Goal: Transaction & Acquisition: Purchase product/service

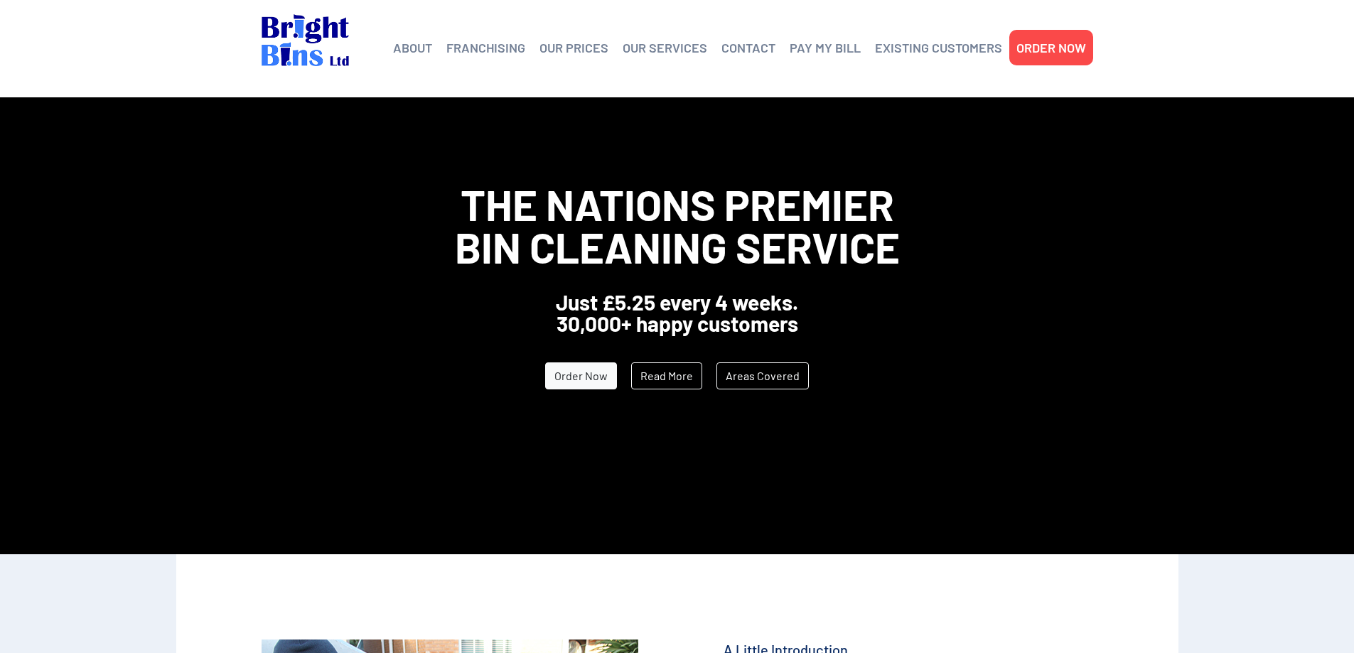
drag, startPoint x: 0, startPoint y: 0, endPoint x: 1182, endPoint y: 581, distance: 1316.9
click at [1050, 44] on link "ORDER NOW" at bounding box center [1051, 47] width 70 height 21
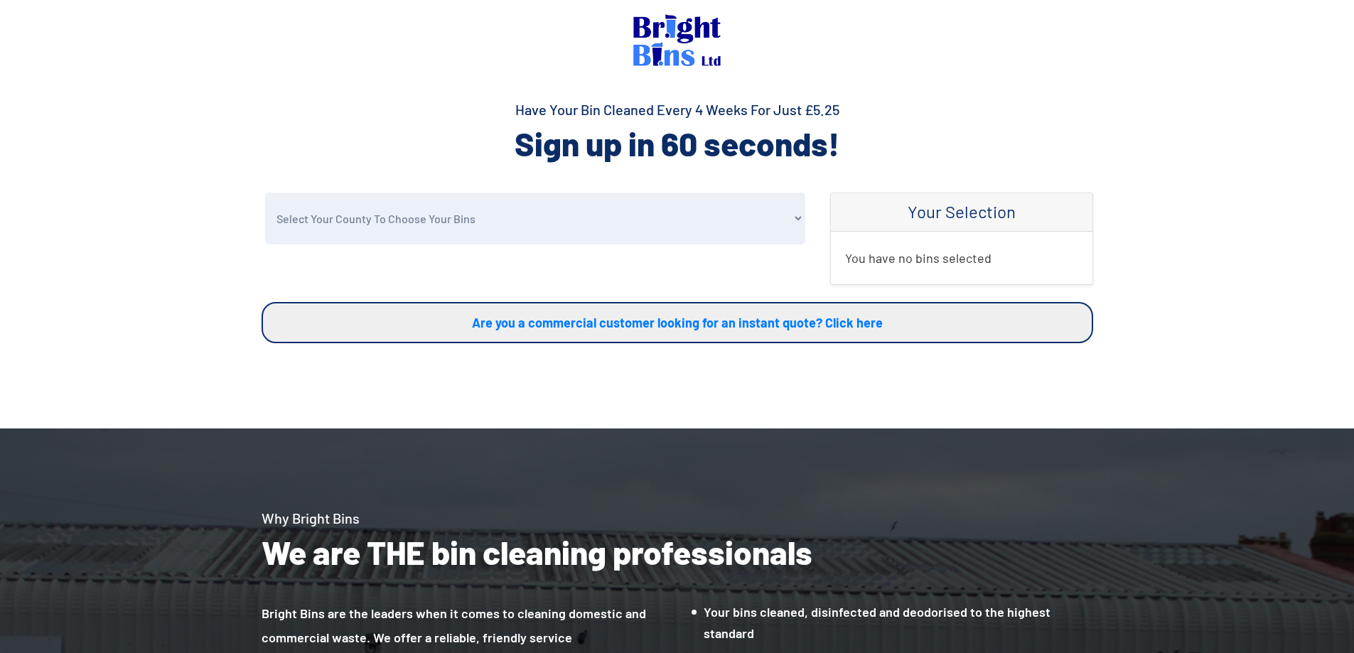
click at [779, 223] on select "Select Your County To Choose Your Bins Cheshire Conwy Denbighshire Flintshire S…" at bounding box center [535, 219] width 540 height 52
select select "Wirral"
click at [265, 193] on select "Select Your County To Choose Your Bins Cheshire Conwy Denbighshire Flintshire S…" at bounding box center [535, 219] width 540 height 52
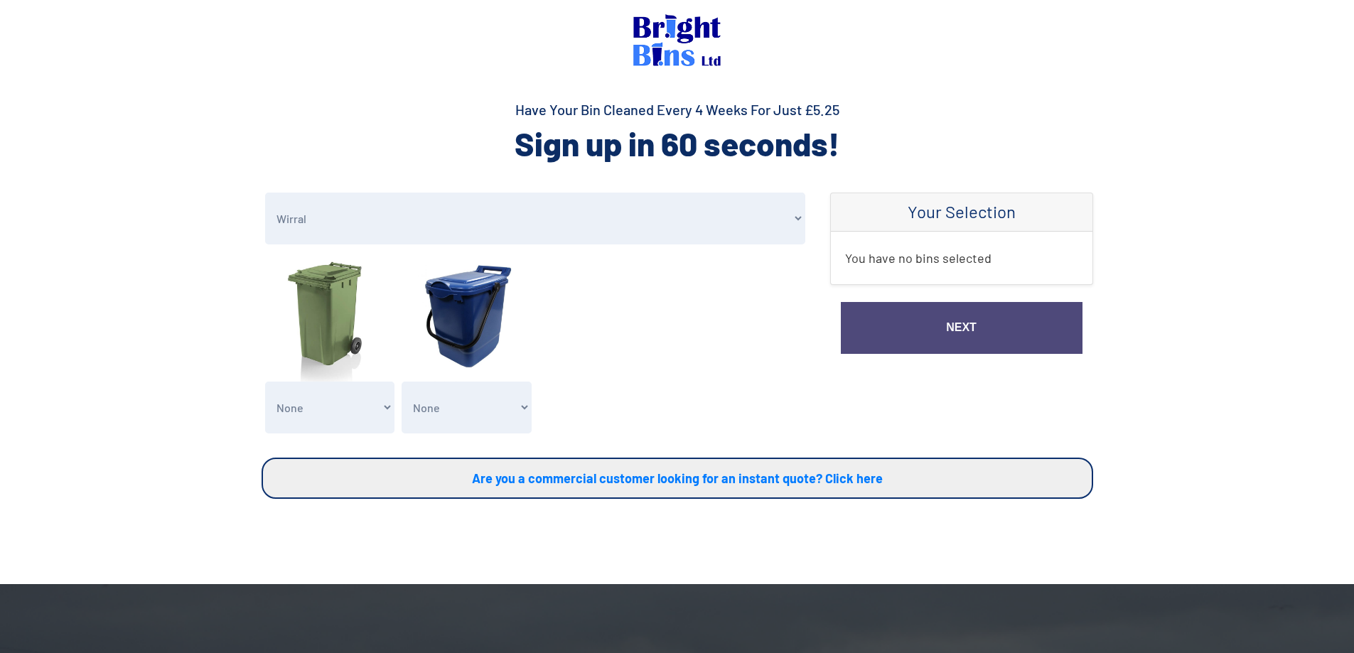
click at [331, 411] on select "None General Waste Bin - X1 (£5.25) General Waste Bin - X2 (£10.50) General Was…" at bounding box center [330, 408] width 130 height 52
click at [265, 382] on select "None General Waste Bin - X1 (£5.25) General Waste Bin - X2 (£10.50) General Was…" at bounding box center [330, 408] width 130 height 52
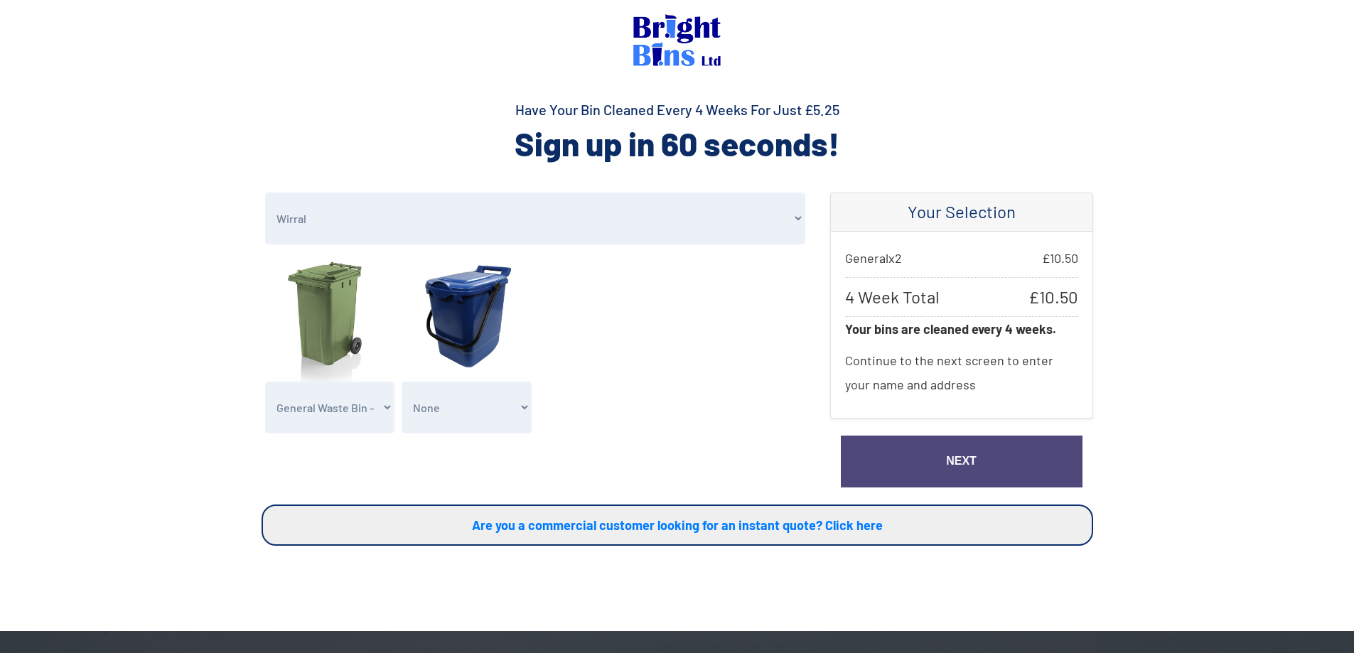
click at [381, 416] on select "None General Waste Bin - X1 (£5.25) General Waste Bin - X2 (£10.50) General Was…" at bounding box center [330, 408] width 130 height 52
select select "3"
click at [265, 382] on select "None General Waste Bin - X1 (£5.25) General Waste Bin - X2 (£10.50) General Was…" at bounding box center [330, 408] width 130 height 52
drag, startPoint x: 858, startPoint y: 491, endPoint x: 792, endPoint y: 490, distance: 66.8
click at [792, 490] on div "Select Your County To Choose Your Bins Cheshire Conwy Denbighshire Flintshire S…" at bounding box center [535, 349] width 568 height 312
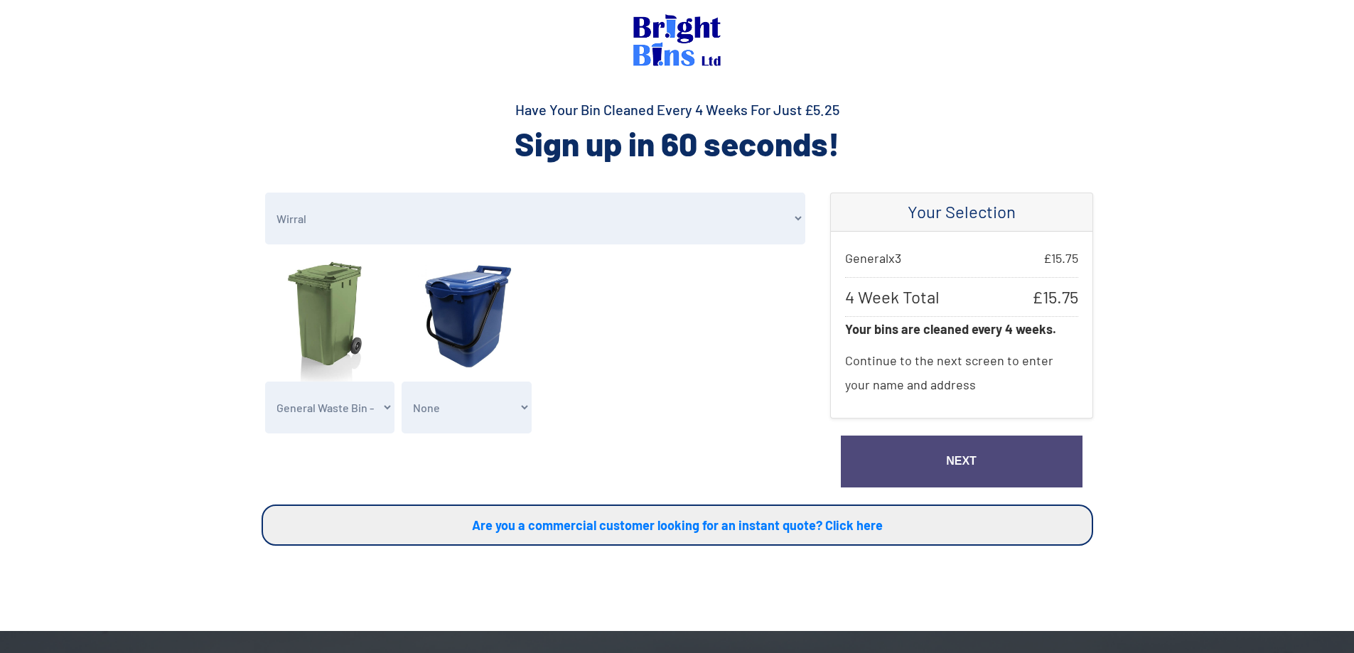
click at [921, 441] on link "Next" at bounding box center [962, 462] width 242 height 52
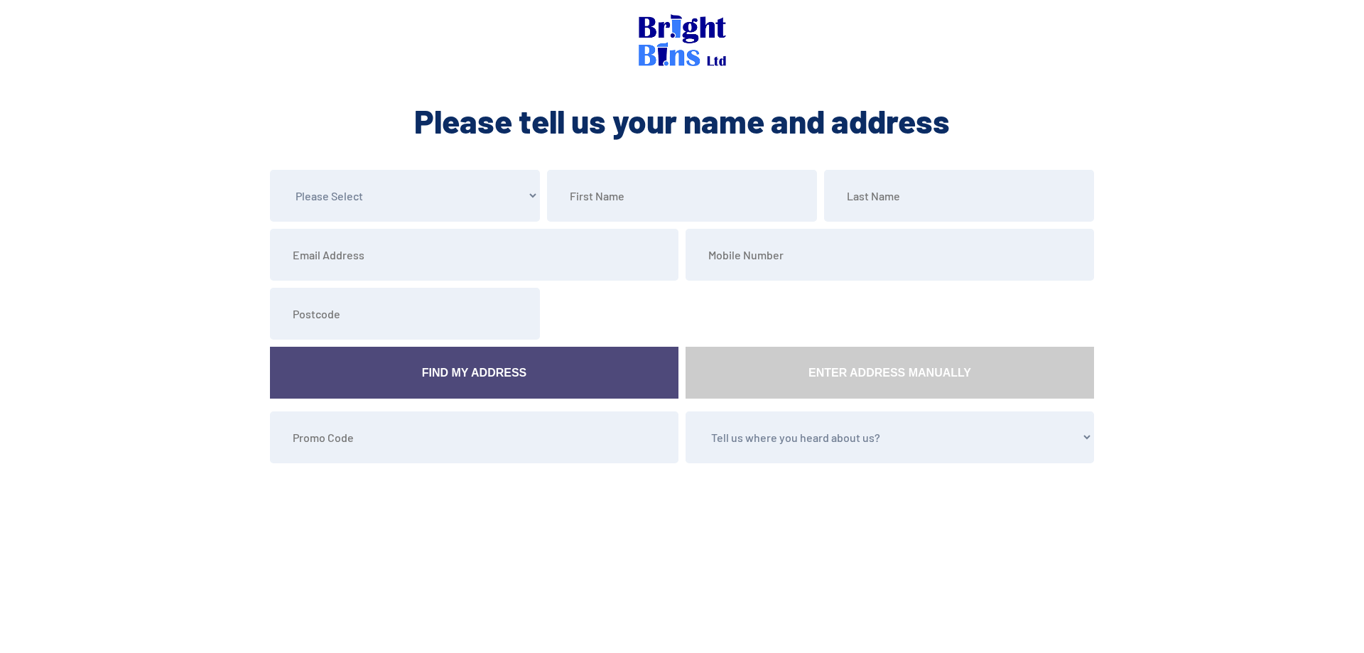
click at [372, 215] on select "Please Select Mr Mrs Miss Ms Dr [PERSON_NAME]" at bounding box center [405, 196] width 270 height 52
select select "Mr"
click at [270, 170] on select "Please Select Mr Mrs Miss Ms Dr [PERSON_NAME]" at bounding box center [405, 196] width 270 height 52
click at [566, 197] on input "text" at bounding box center [682, 196] width 270 height 52
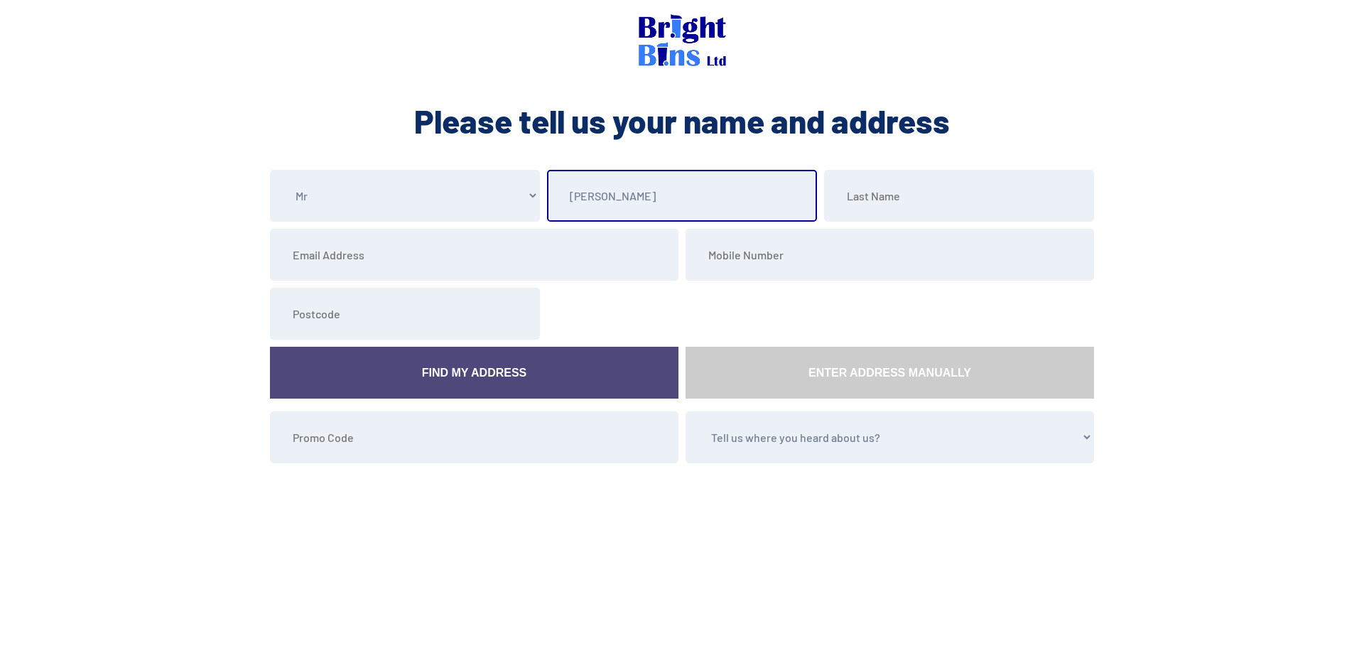
type input "[PERSON_NAME]"
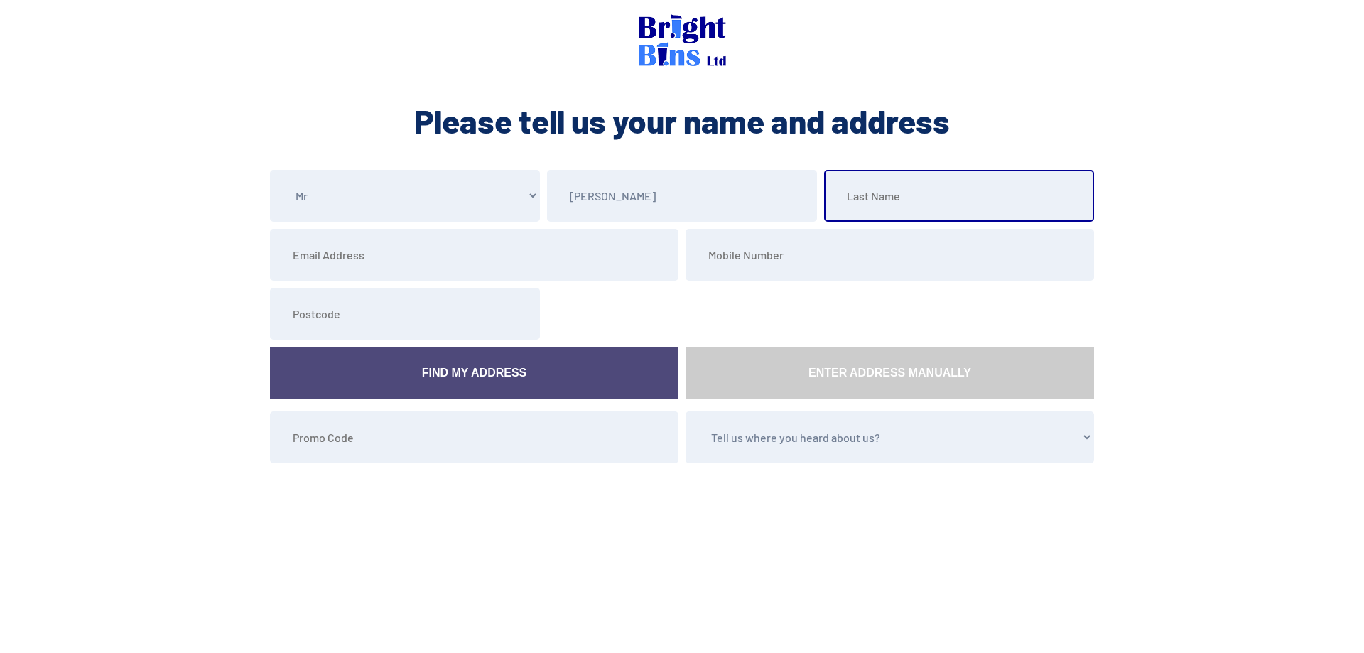
drag, startPoint x: 941, startPoint y: 181, endPoint x: 929, endPoint y: 202, distance: 23.9
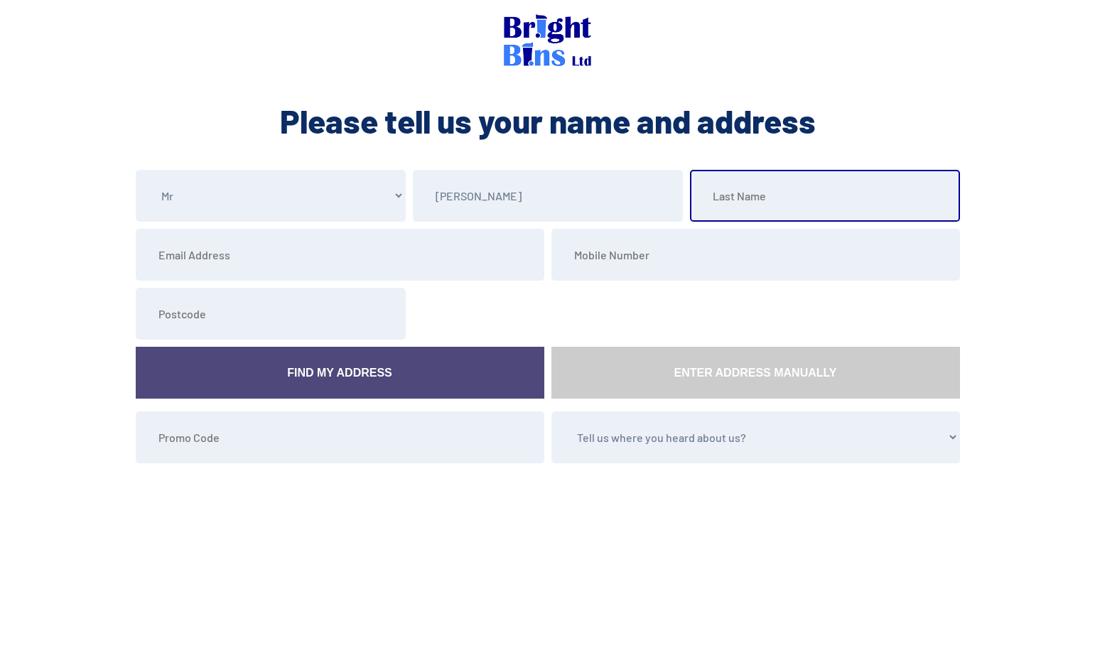
click at [903, 198] on input "text" at bounding box center [825, 196] width 270 height 52
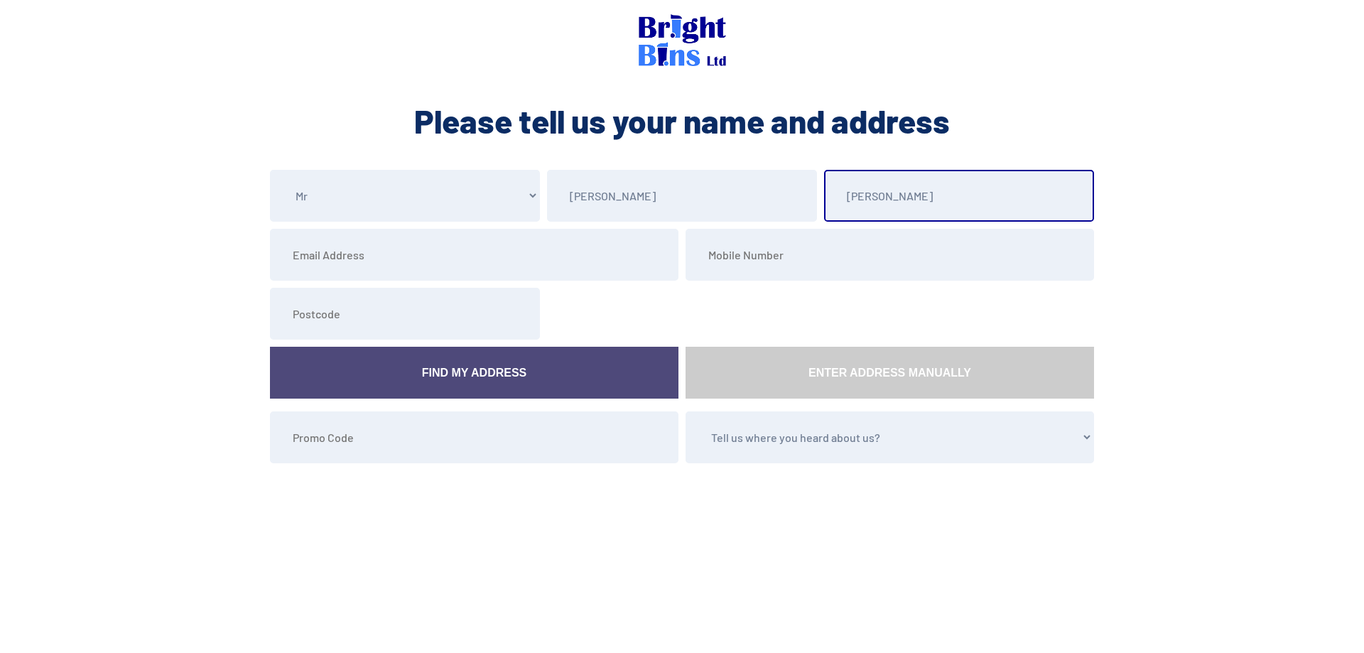
type input "[PERSON_NAME]"
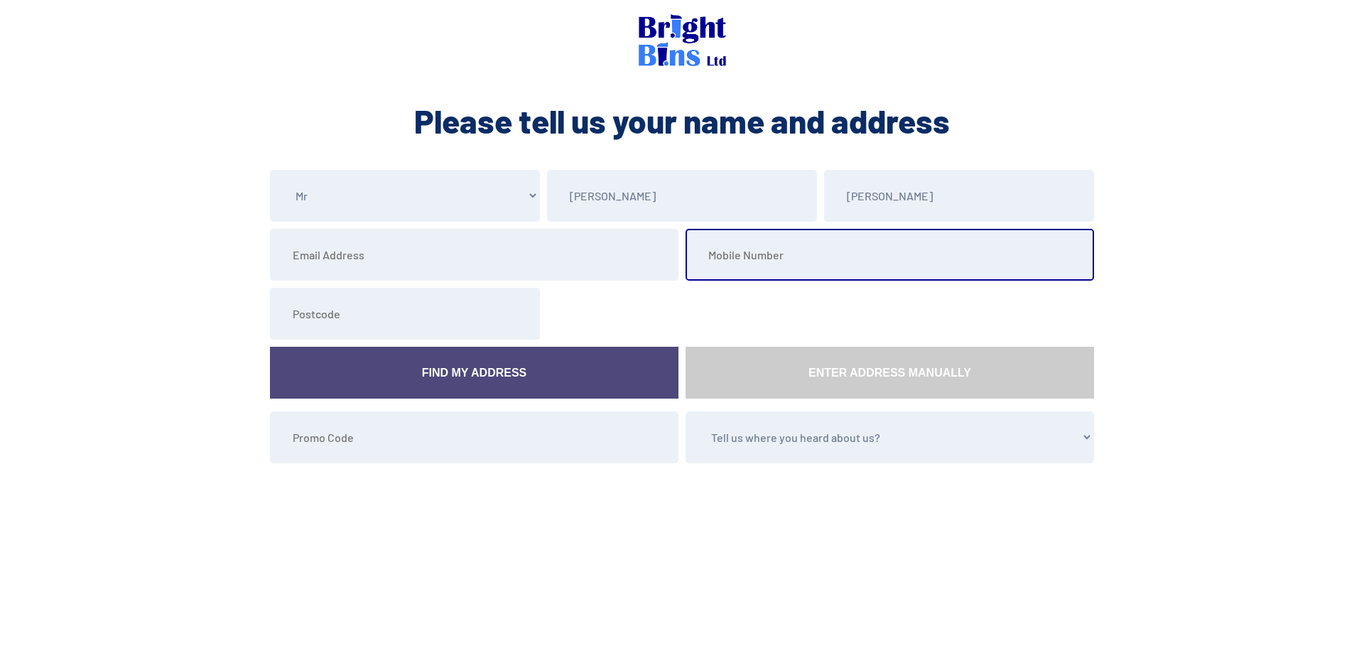
click at [890, 252] on input "tel" at bounding box center [890, 255] width 409 height 52
type input "07379211773"
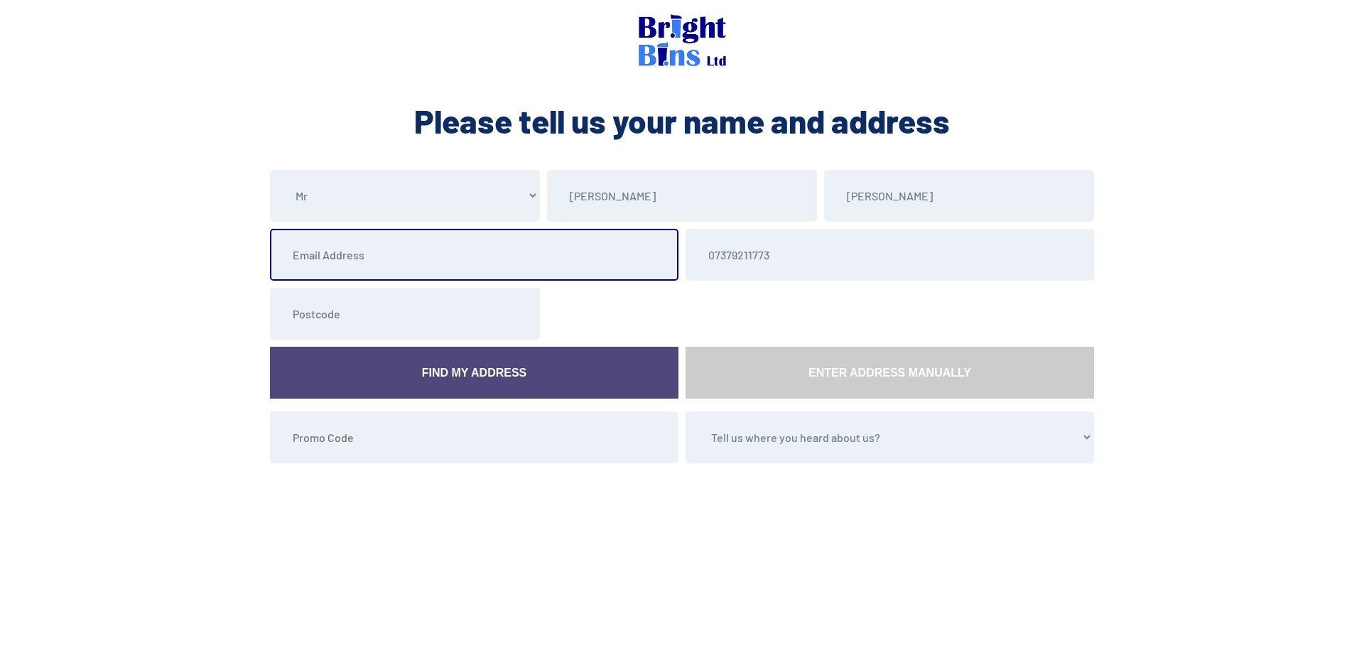
drag, startPoint x: 858, startPoint y: 234, endPoint x: 383, endPoint y: 257, distance: 475.2
click at [383, 257] on input "email" at bounding box center [474, 255] width 409 height 52
type input "[EMAIL_ADDRESS][DOMAIN_NAME]"
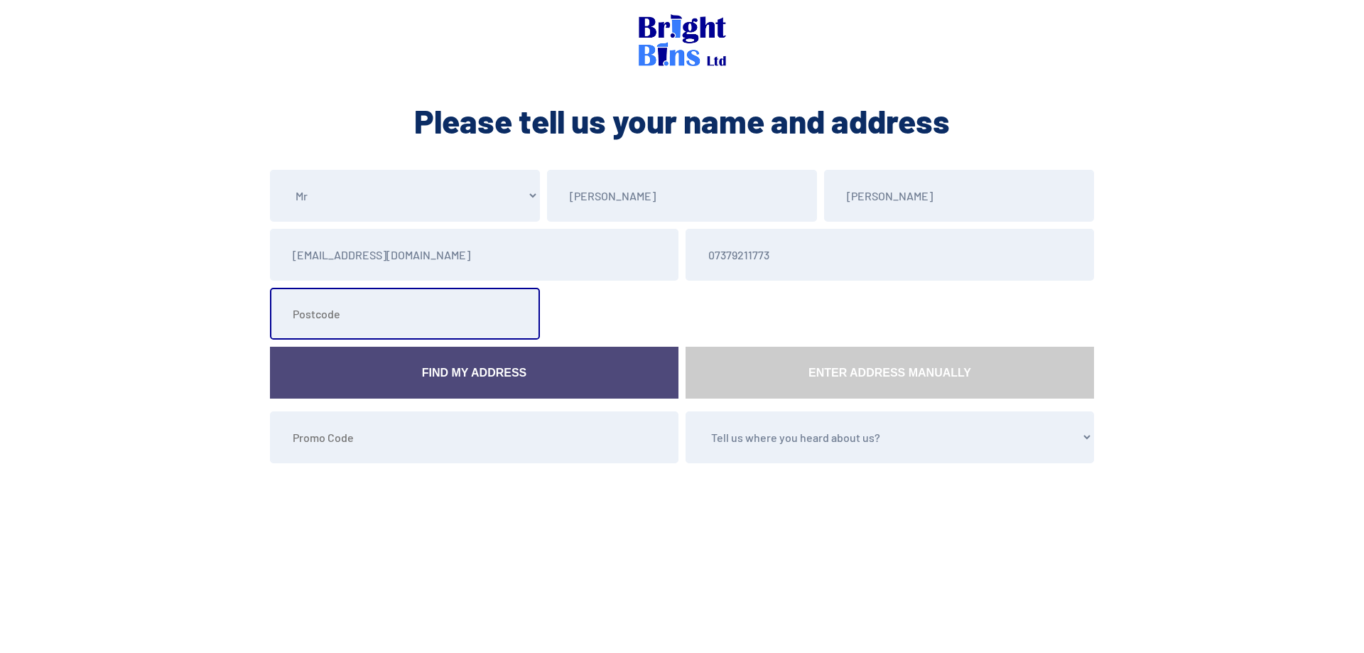
click at [379, 320] on input "text" at bounding box center [405, 314] width 270 height 52
type input "CH435RT"
click at [522, 386] on link "Find My Address" at bounding box center [474, 373] width 409 height 52
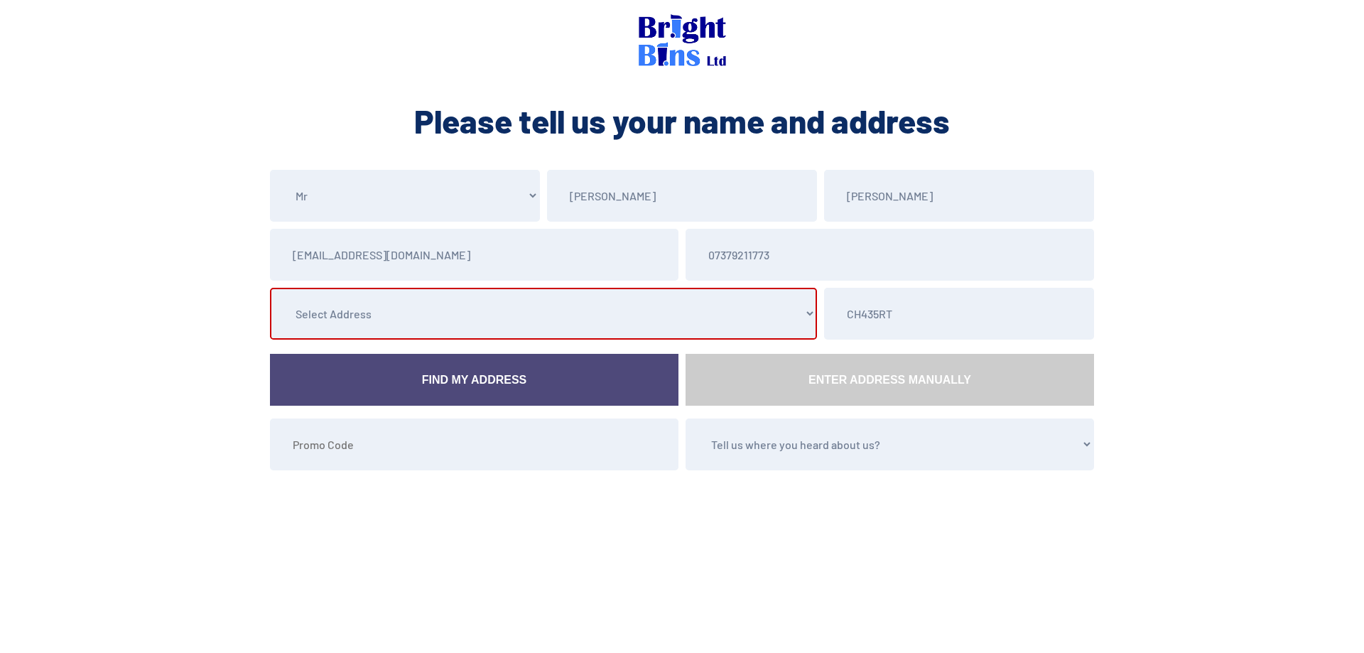
click at [618, 315] on select "Select Address [STREET_ADDRESS], [GEOGRAPHIC_DATA] [STREET_ADDRESS][GEOGRAPHIC_…" at bounding box center [543, 314] width 547 height 52
select select "Merseyside"
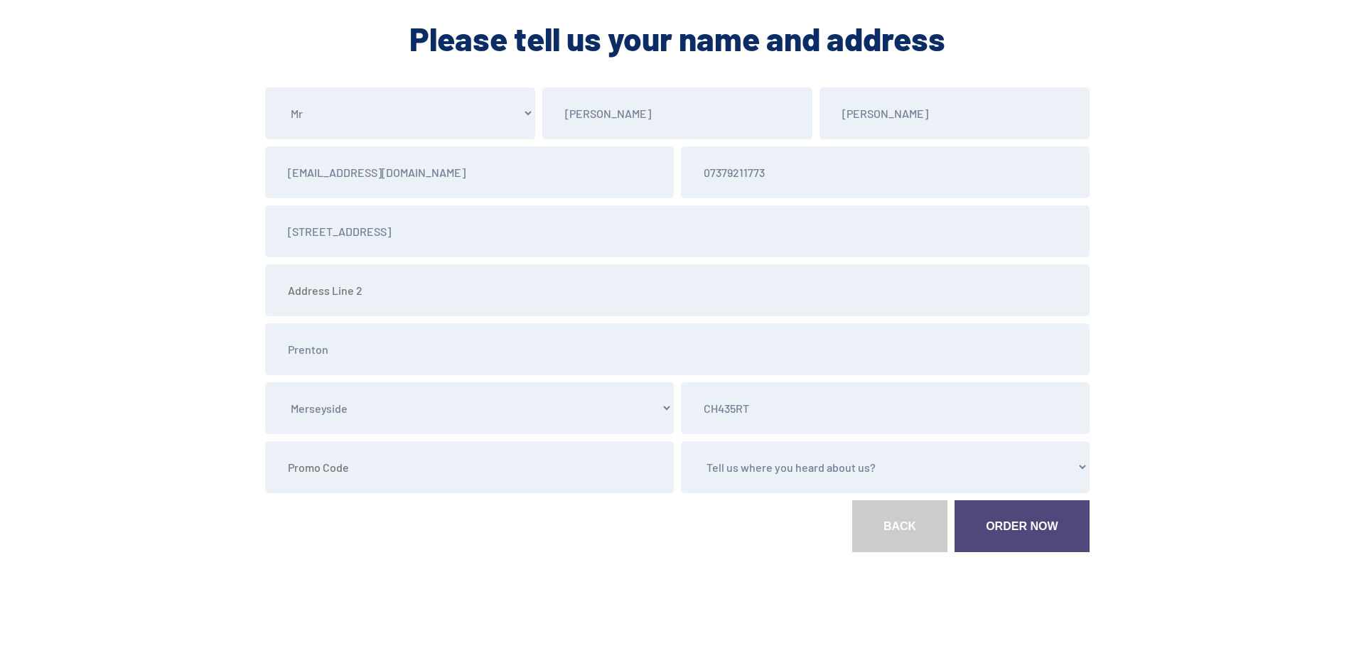
scroll to position [90, 0]
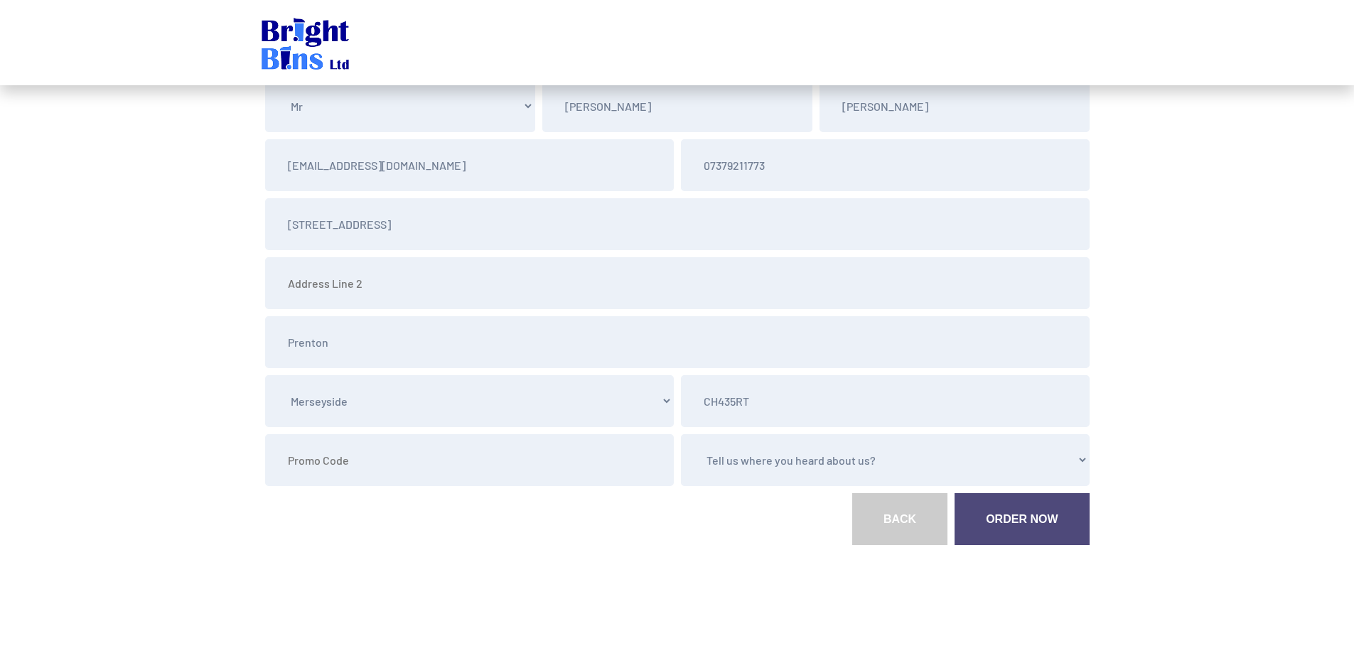
click at [734, 465] on select "Tell us where you heard about us? Word of Mouth Leaflet Sticker On Bin Spoke To…" at bounding box center [885, 460] width 409 height 52
select select "Word of Mouth"
click at [681, 434] on select "Tell us where you heard about us? Word of Mouth Leaflet Sticker On Bin Spoke To…" at bounding box center [885, 460] width 409 height 52
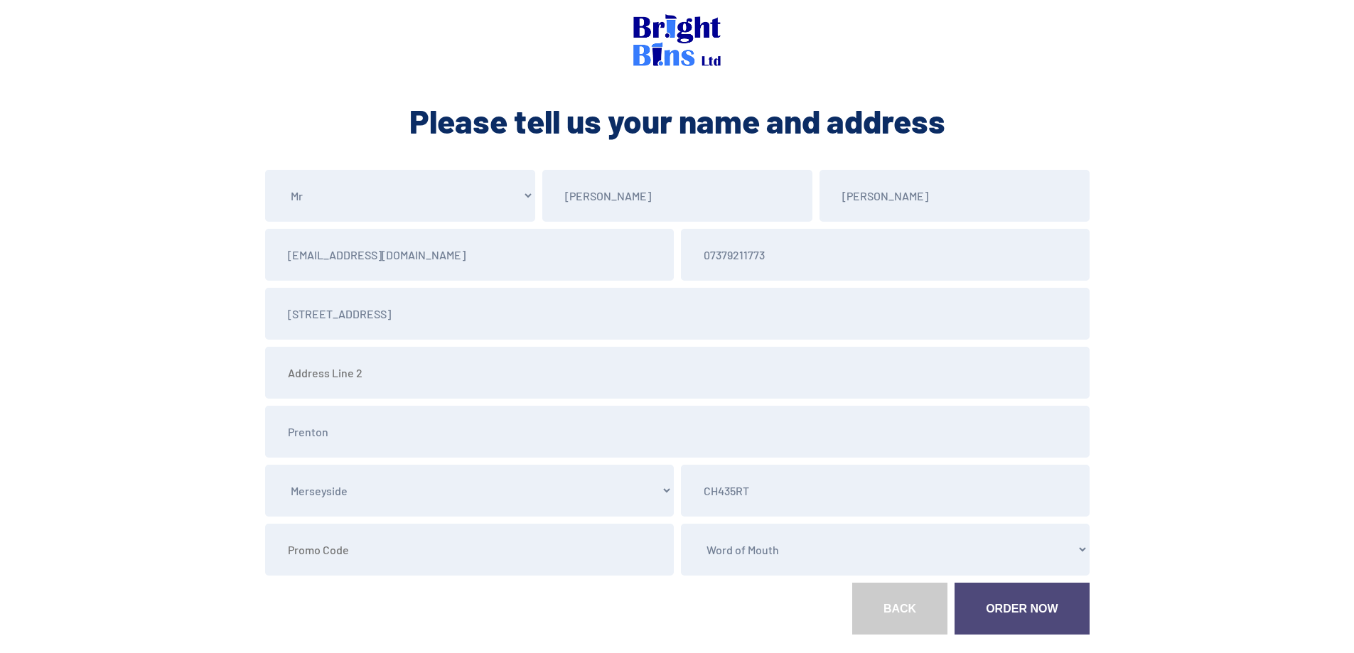
scroll to position [71, 0]
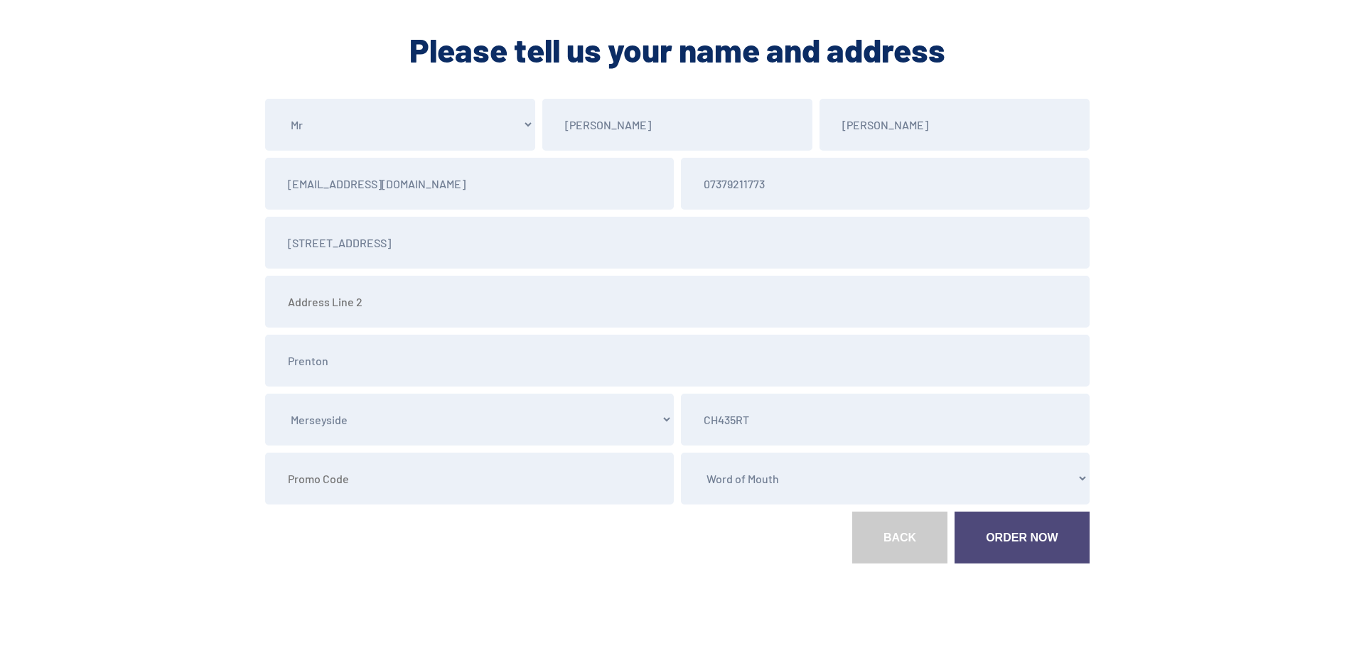
click at [1013, 527] on link "Order Now" at bounding box center [1021, 538] width 134 height 52
